Goal: Task Accomplishment & Management: Complete application form

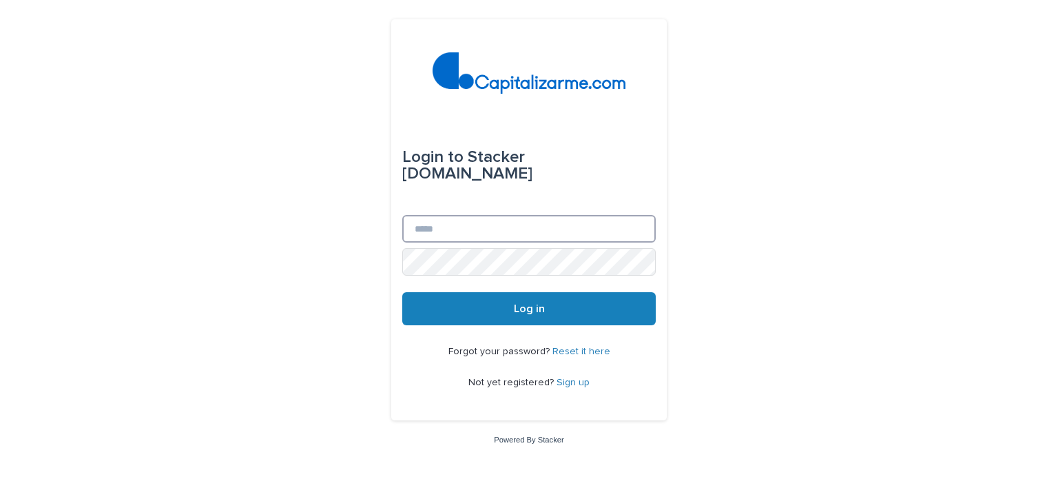
click at [538, 225] on input "Email" at bounding box center [529, 229] width 254 height 28
type input "**********"
click at [402, 292] on button "Log in" at bounding box center [529, 308] width 254 height 33
